Goal: Task Accomplishment & Management: Complete application form

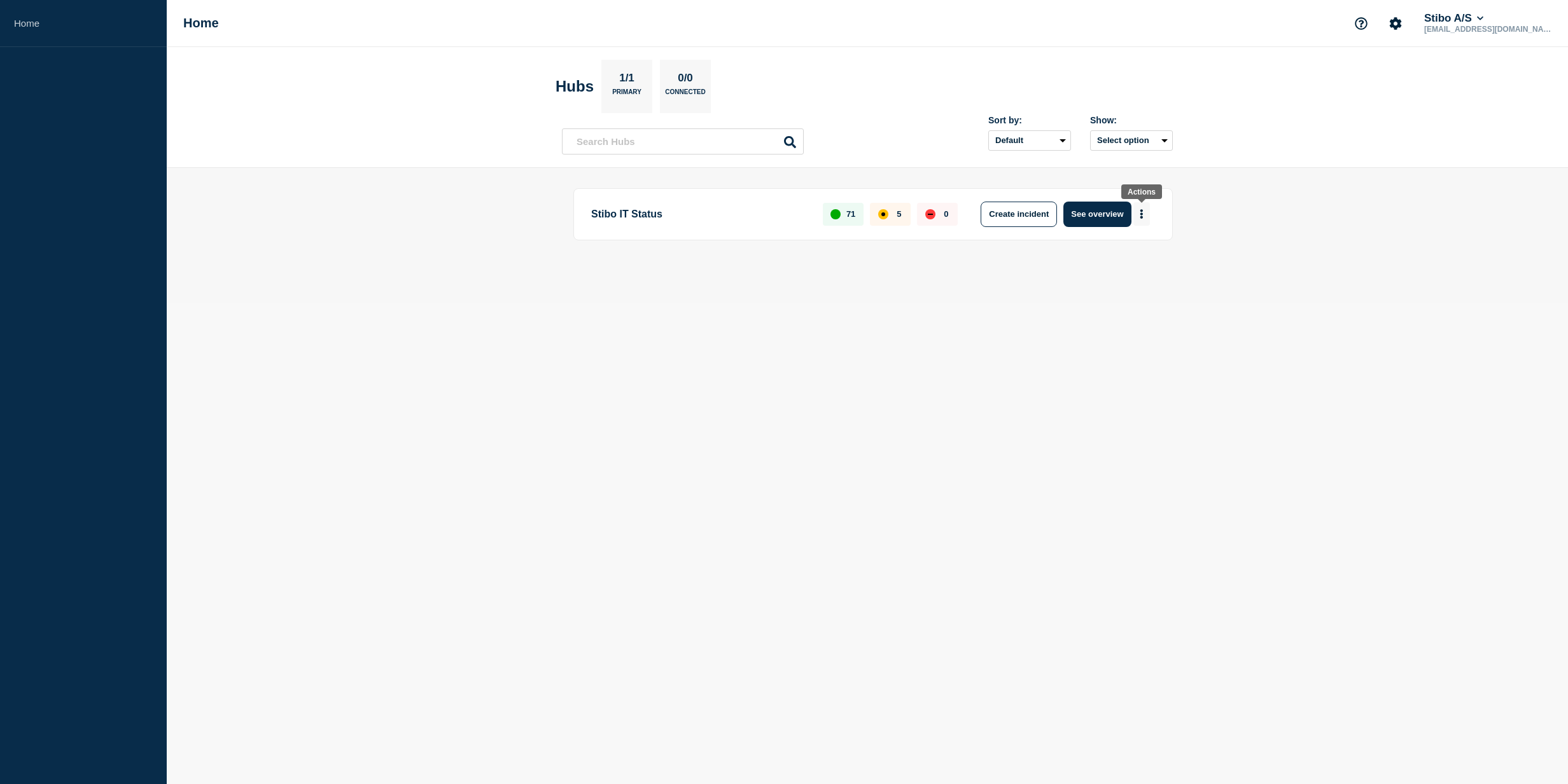
click at [1146, 214] on button "More actions" at bounding box center [1141, 214] width 17 height 24
click at [1144, 252] on button "Create maintenance" at bounding box center [1137, 252] width 86 height 11
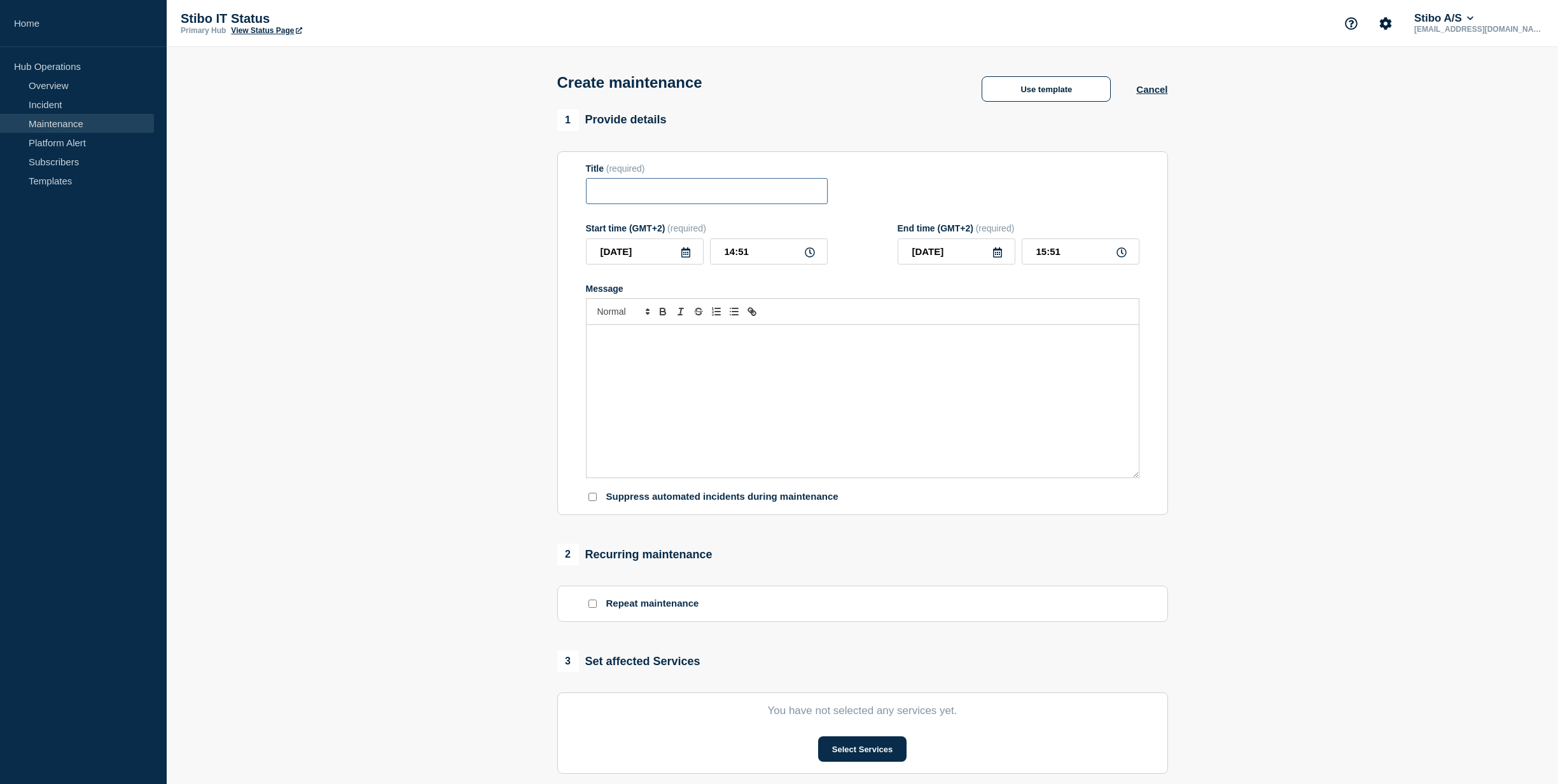
click at [666, 196] on input "Title" at bounding box center [707, 191] width 242 height 26
type input "PrintVis - mindre opdatering"
click at [653, 254] on input "[DATE]" at bounding box center [644, 251] width 118 height 26
click at [692, 409] on div "28" at bounding box center [688, 412] width 18 height 18
type input "[DATE]"
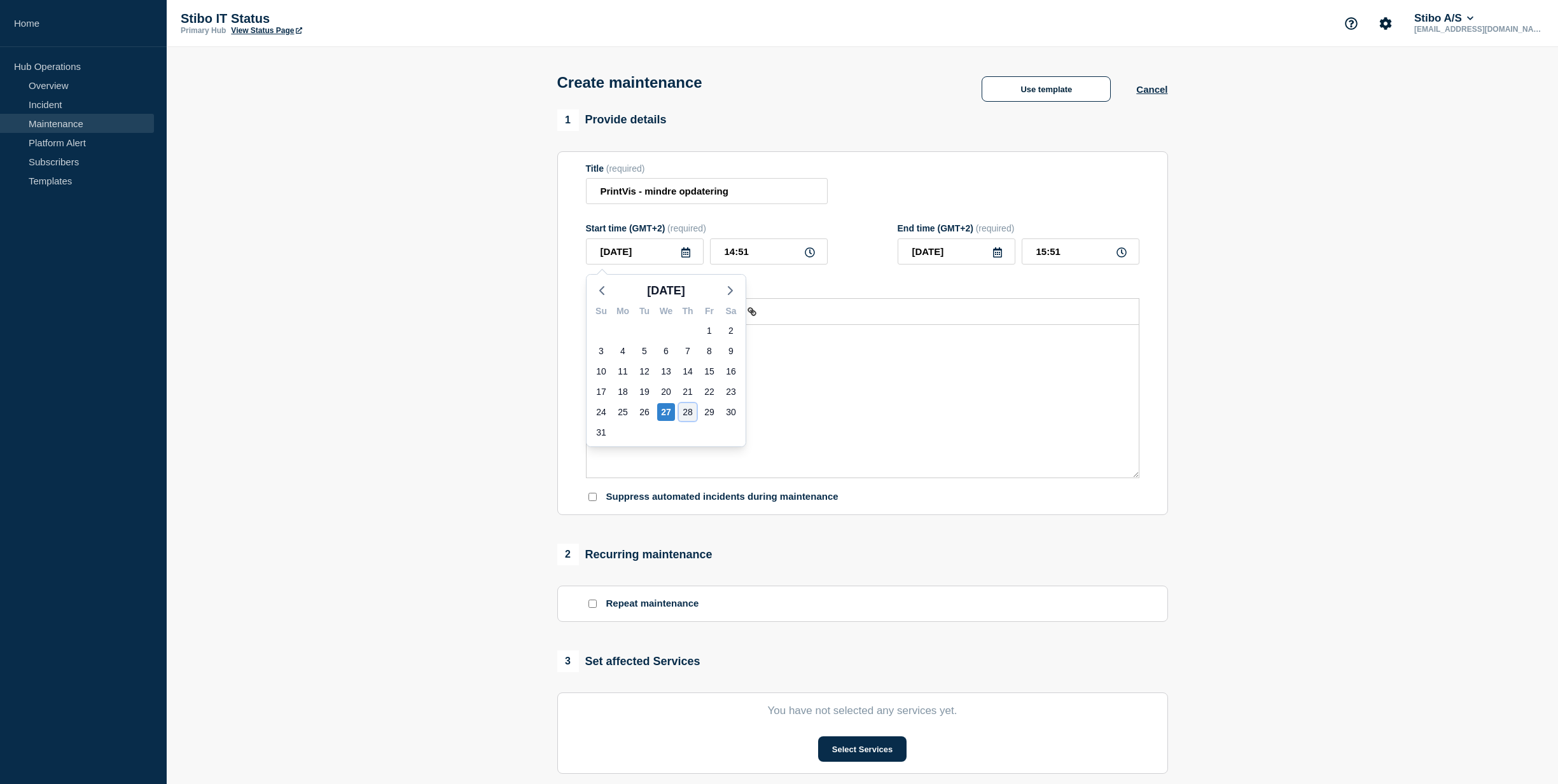
type input "[DATE]"
drag, startPoint x: 752, startPoint y: 254, endPoint x: 719, endPoint y: 252, distance: 33.1
click at [719, 252] on input "14:51" at bounding box center [769, 251] width 118 height 26
type input "07:30"
click at [1076, 247] on input "08:30" at bounding box center [1080, 251] width 118 height 26
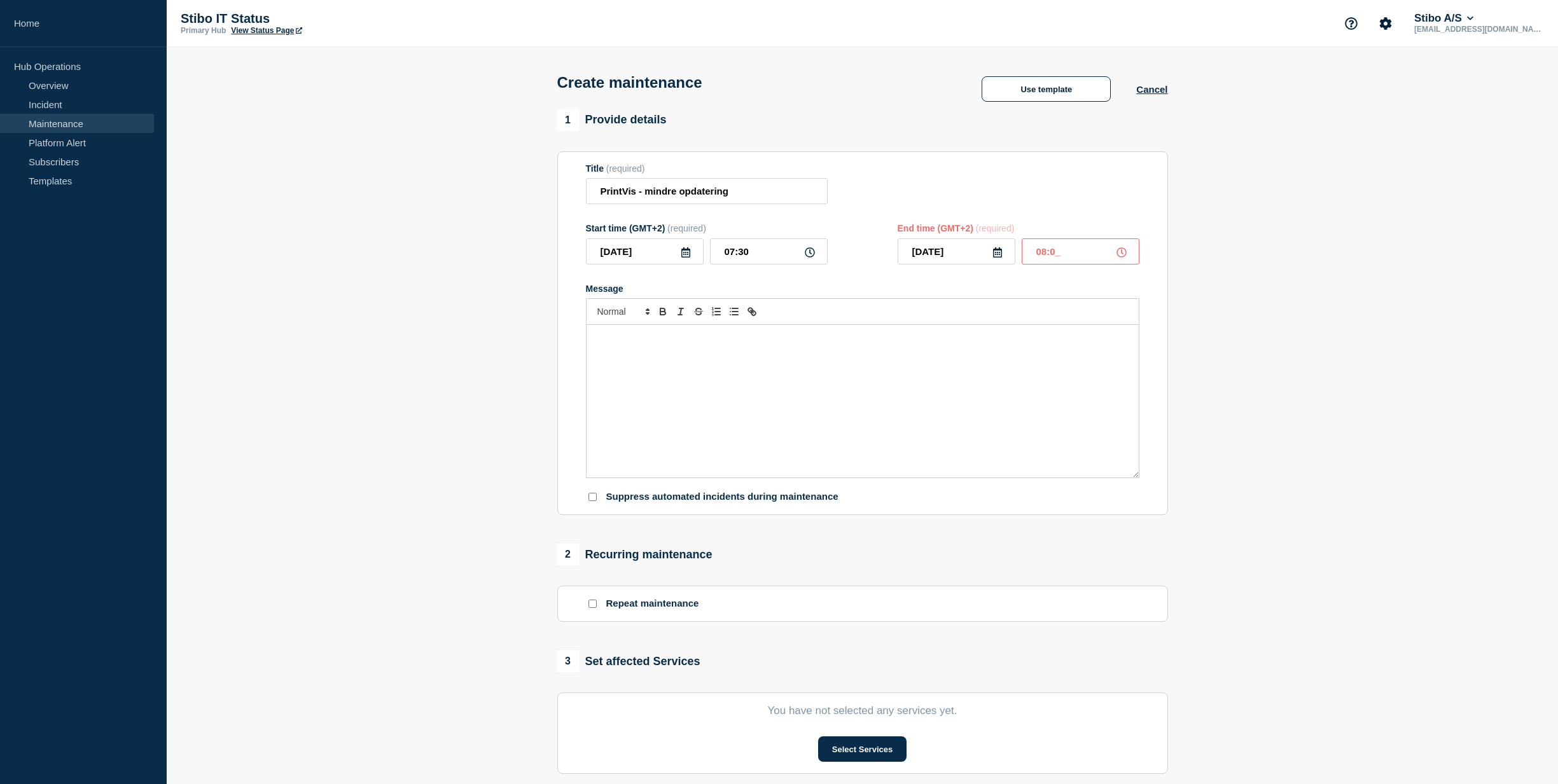
type input "08:00"
click at [699, 342] on p "Message" at bounding box center [862, 338] width 533 height 12
click at [827, 749] on button "Select Services" at bounding box center [862, 749] width 88 height 26
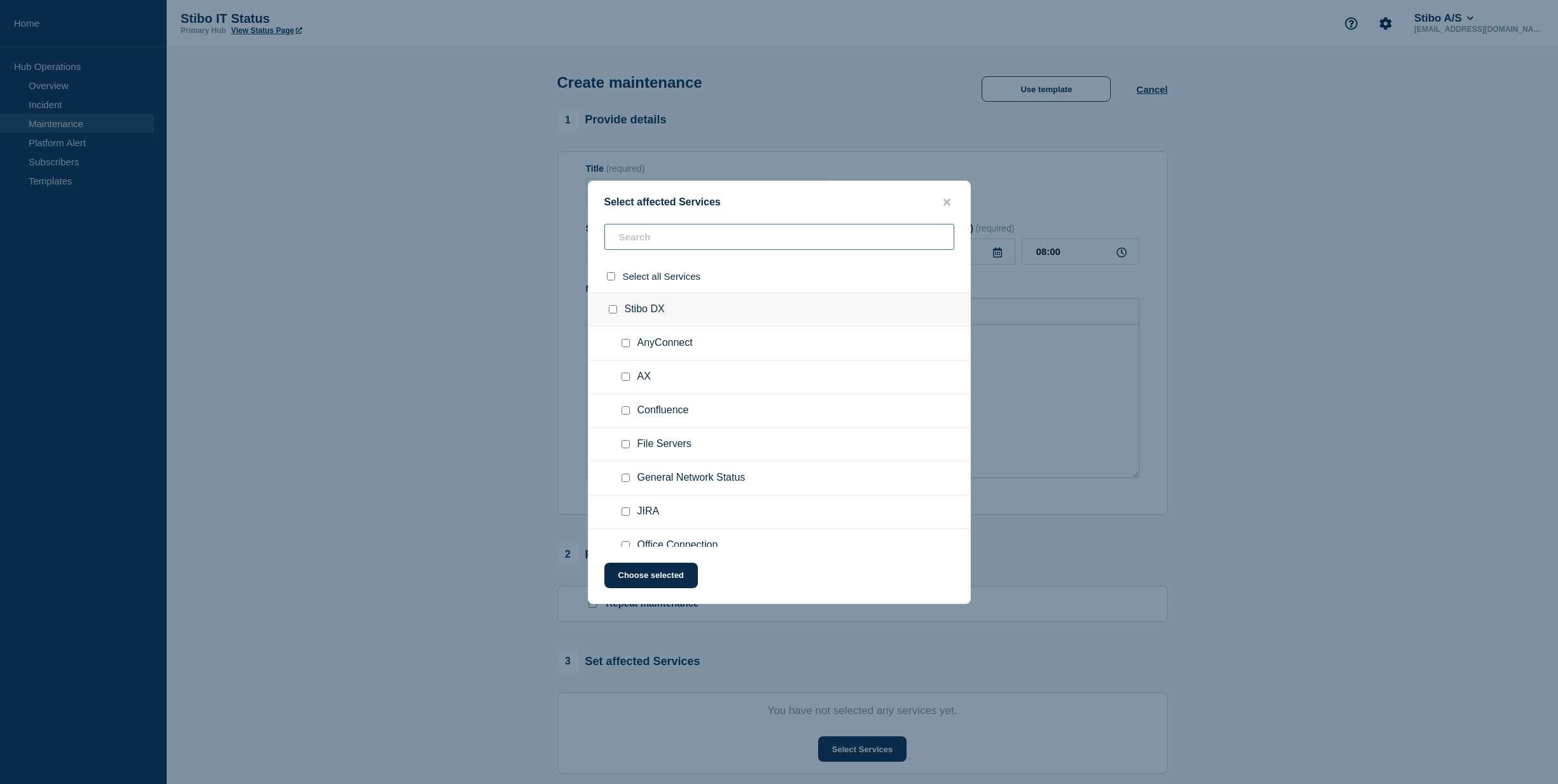
click at [667, 241] on input "text" at bounding box center [779, 237] width 350 height 26
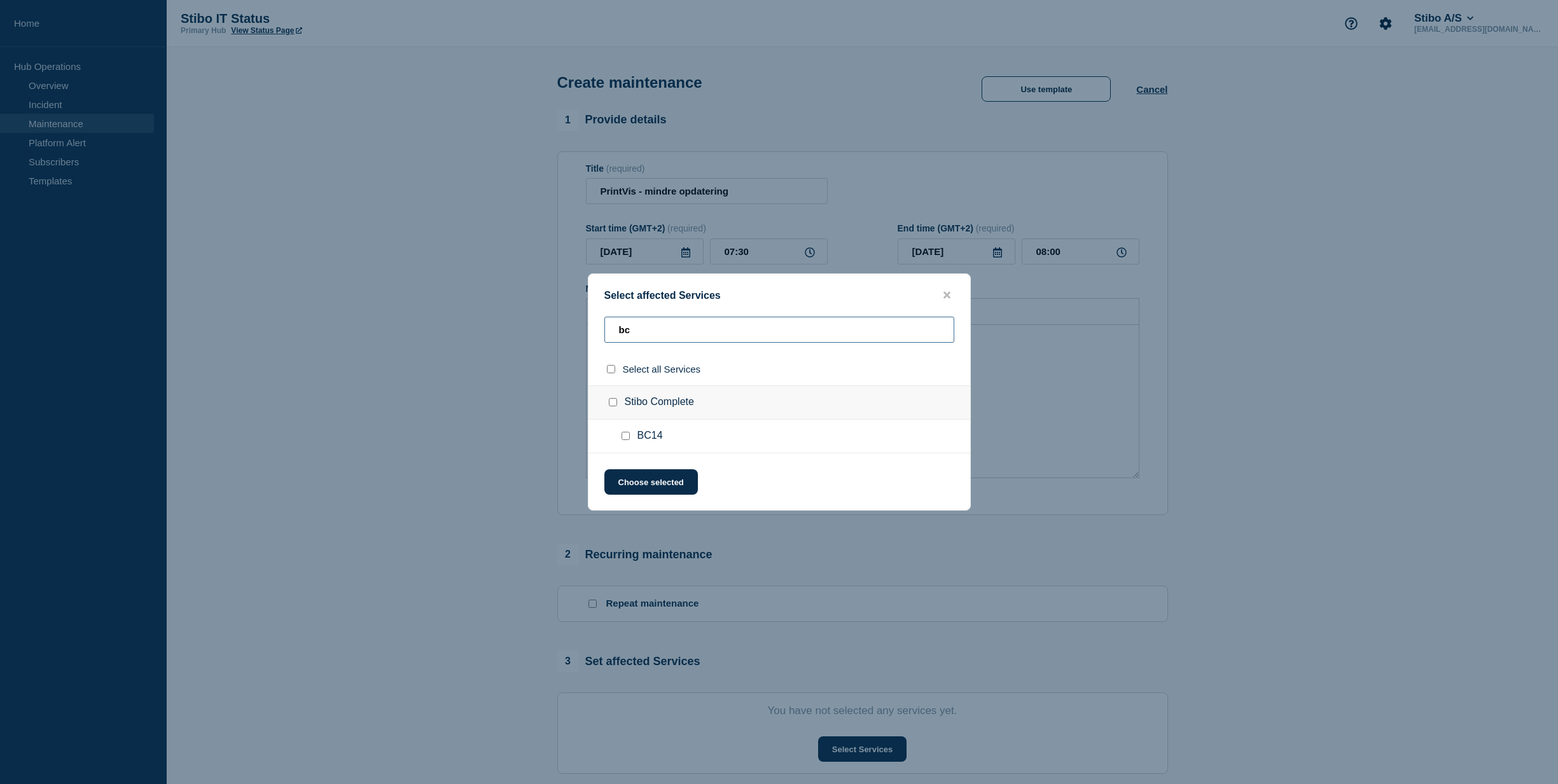
type input "bc"
click at [629, 437] on input "BC14 checkbox" at bounding box center [626, 436] width 8 height 8
checkbox input "true"
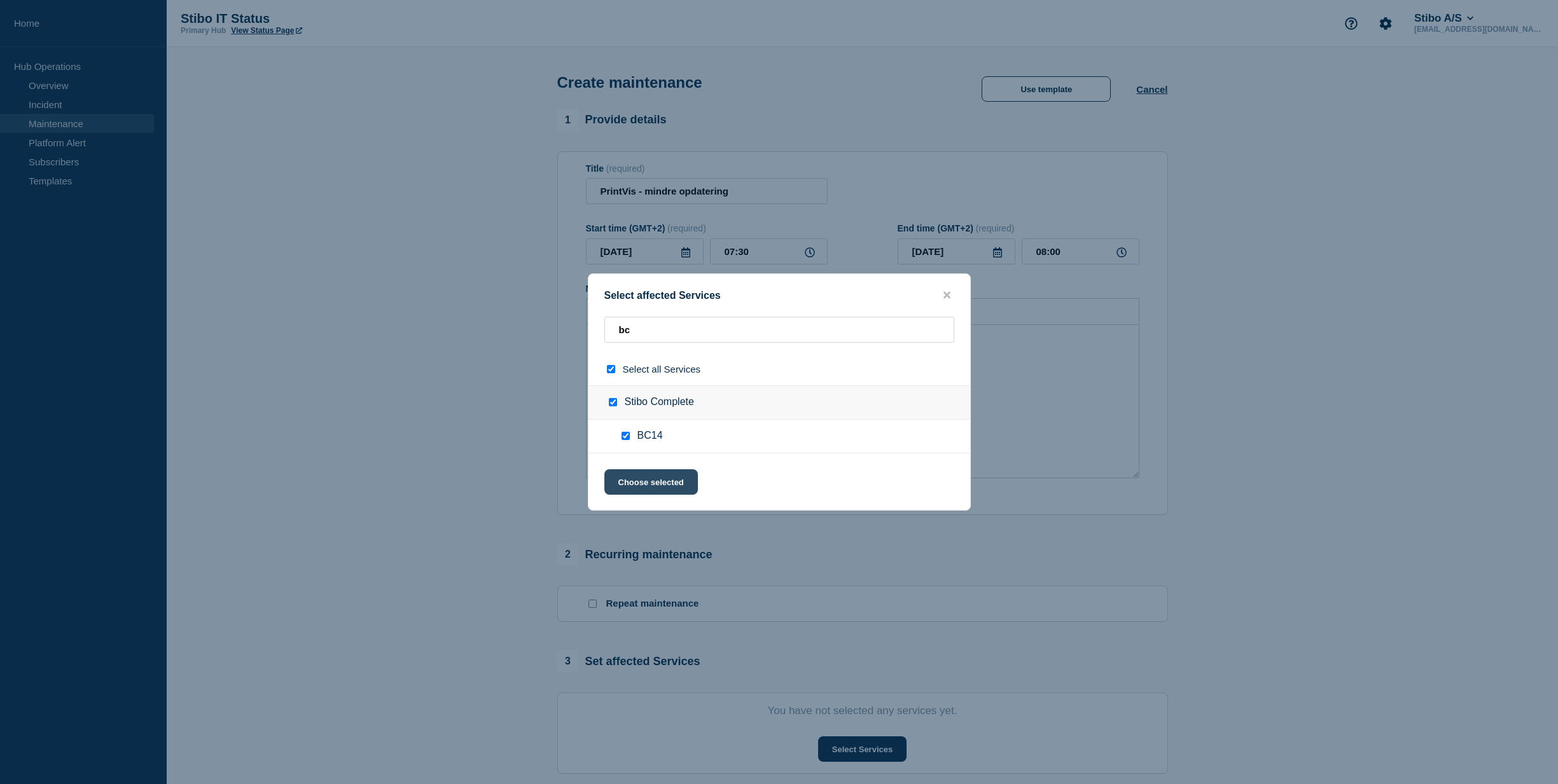
click at [662, 478] on button "Choose selected" at bounding box center [651, 482] width 93 height 26
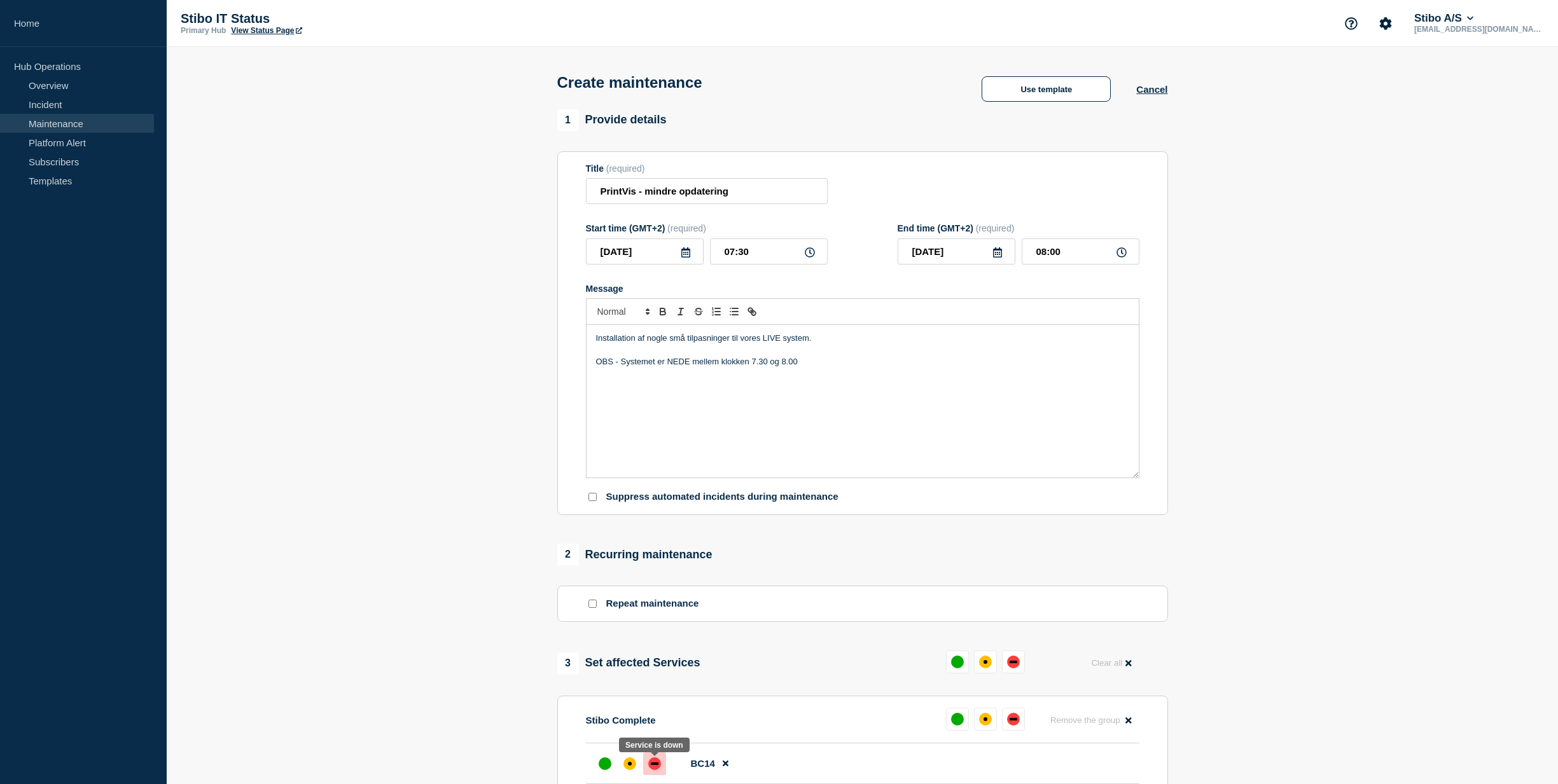
click at [656, 765] on div "down" at bounding box center [655, 763] width 8 height 3
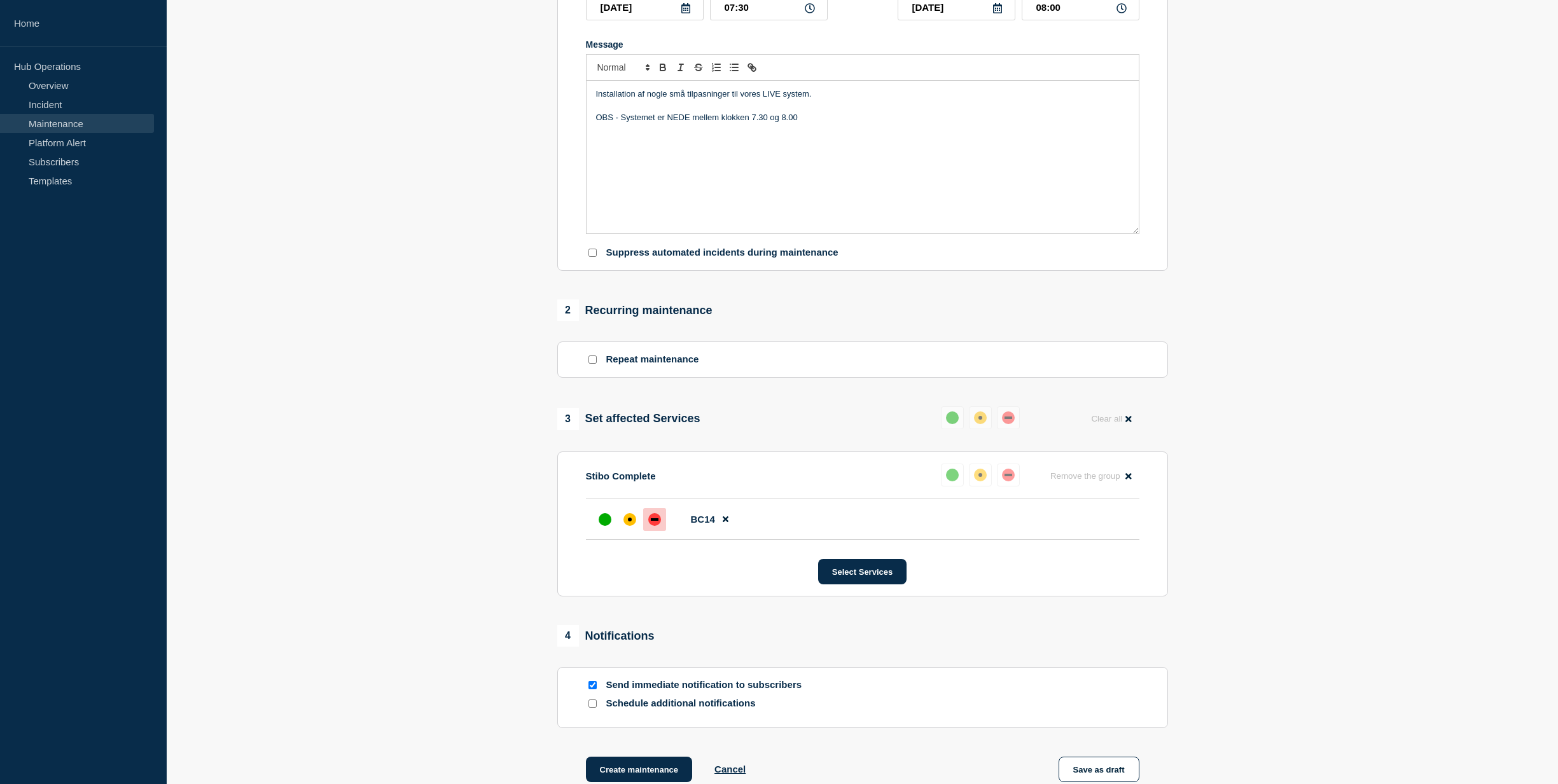
scroll to position [254, 0]
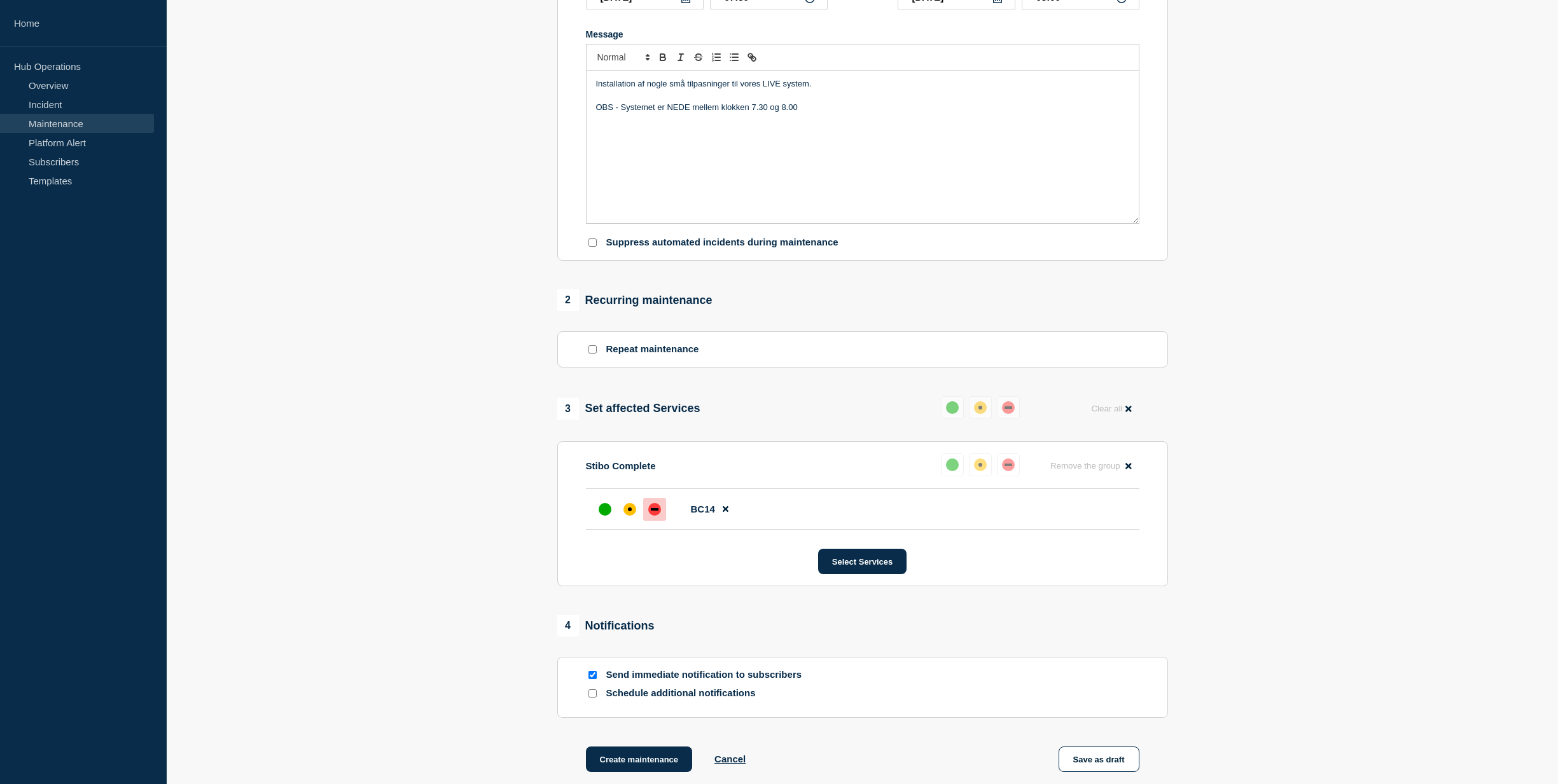
click at [595, 697] on input "Schedule additional notifications" at bounding box center [593, 694] width 8 height 8
checkbox input "true"
click at [803, 743] on icon "open dropdown" at bounding box center [807, 740] width 8 height 10
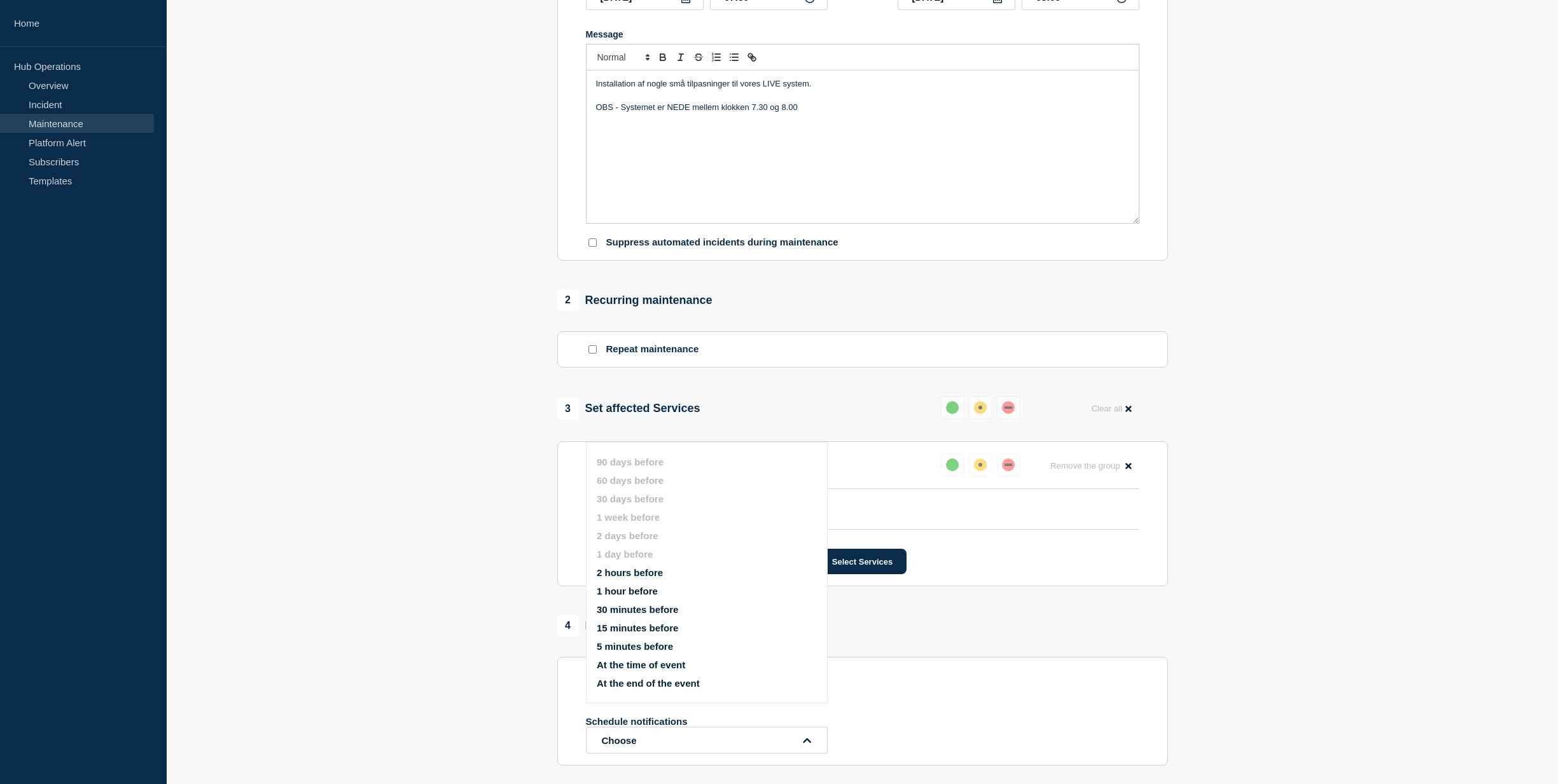
click at [656, 632] on button "15 minutes before" at bounding box center [637, 627] width 81 height 11
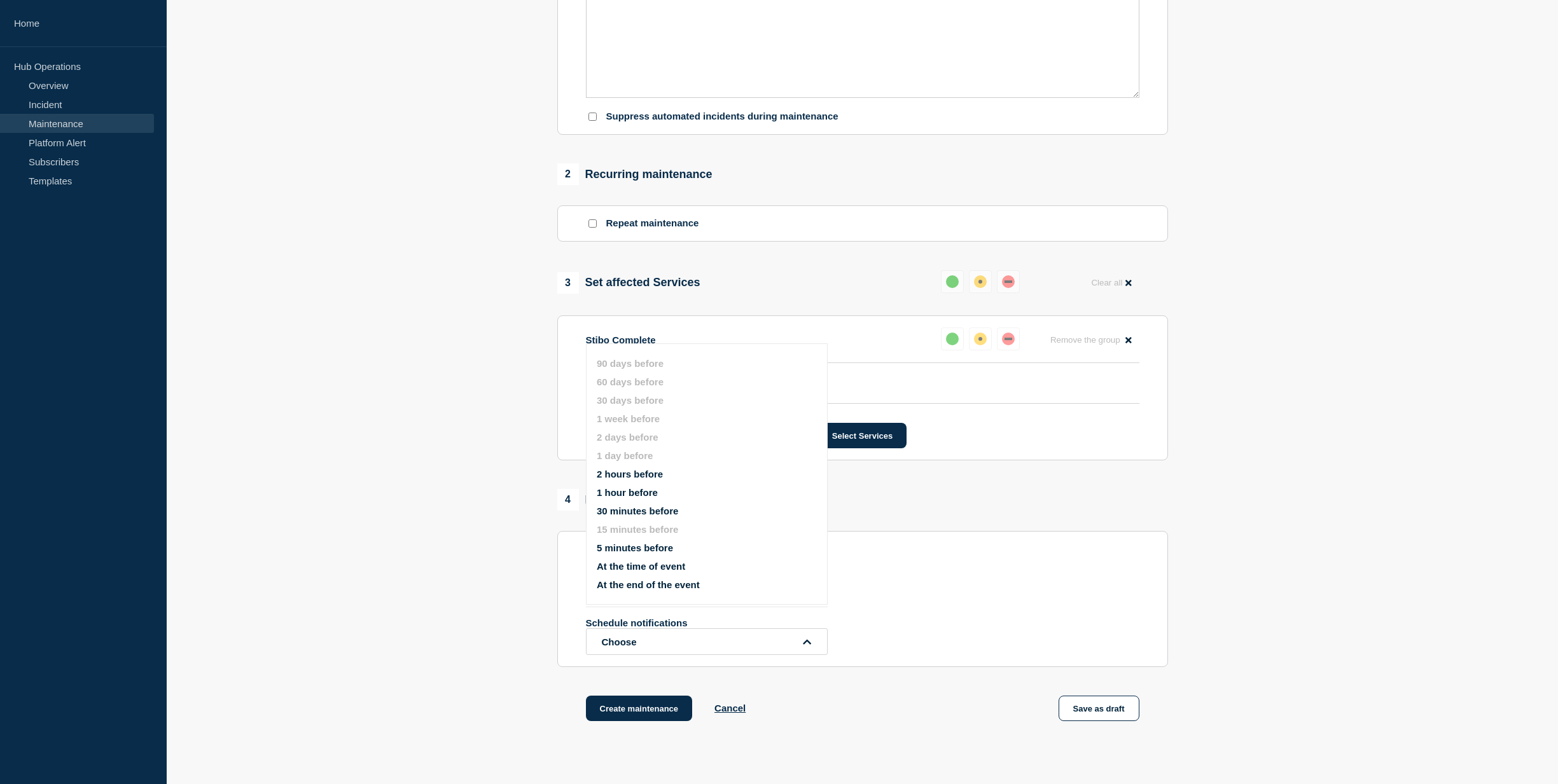
scroll to position [382, 0]
click at [670, 715] on button "Create maintenance" at bounding box center [639, 708] width 107 height 26
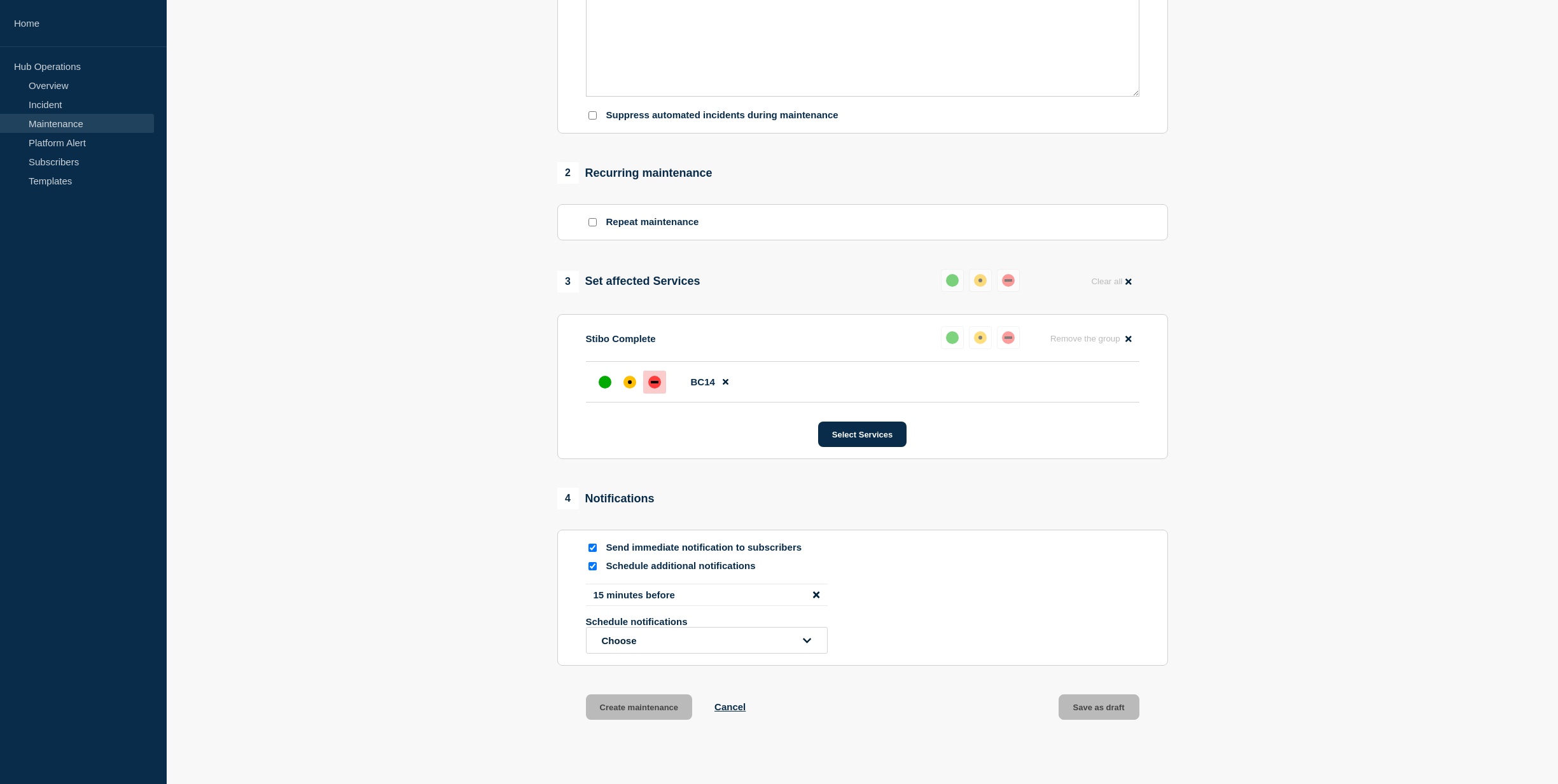
scroll to position [409, 0]
